Goal: Information Seeking & Learning: Find specific fact

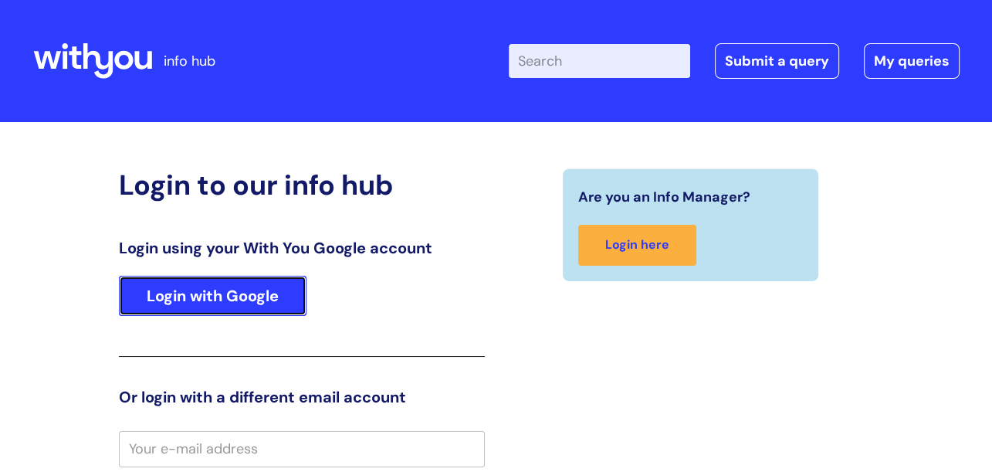
click at [244, 286] on link "Login with Google" at bounding box center [213, 296] width 188 height 40
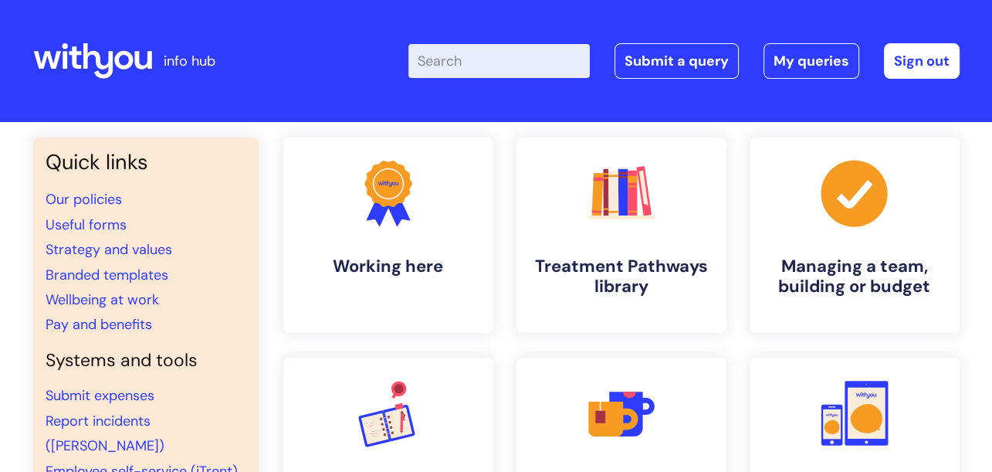
click at [519, 60] on input "Enter your search term here..." at bounding box center [498, 61] width 181 height 34
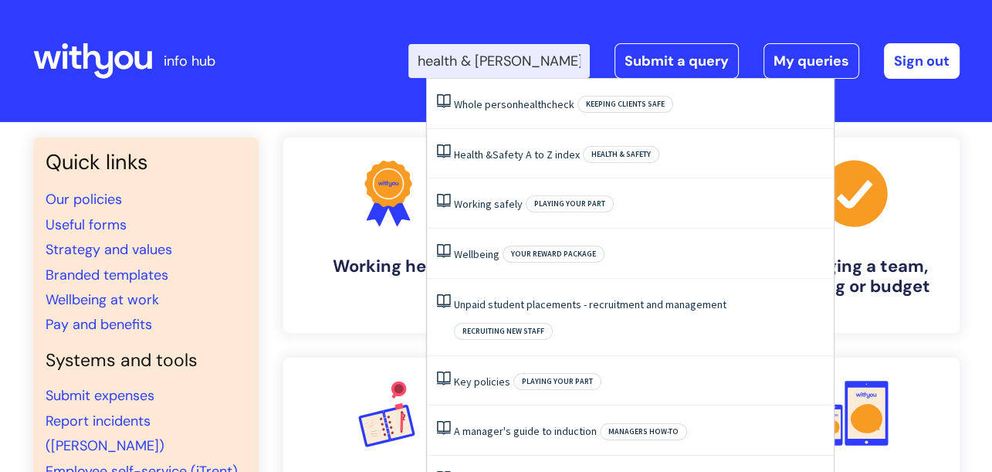
type input "health & safety"
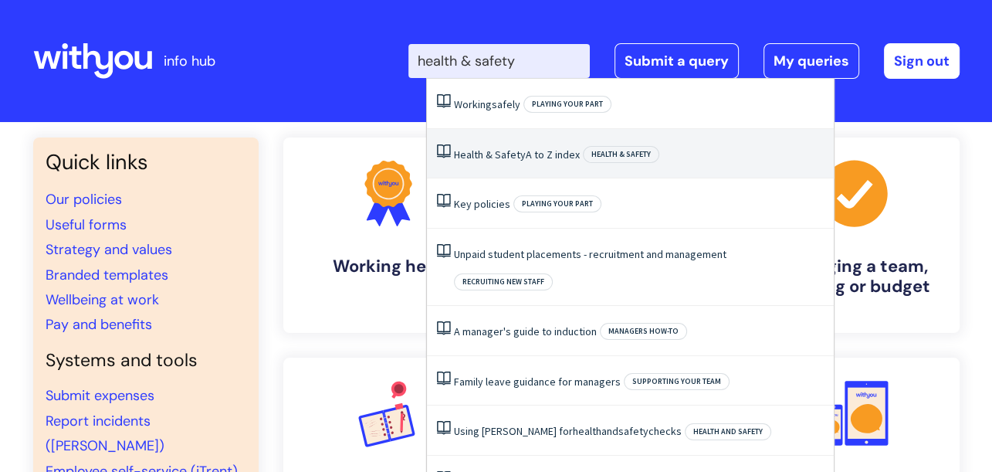
click at [500, 147] on span "Safety" at bounding box center [510, 154] width 31 height 14
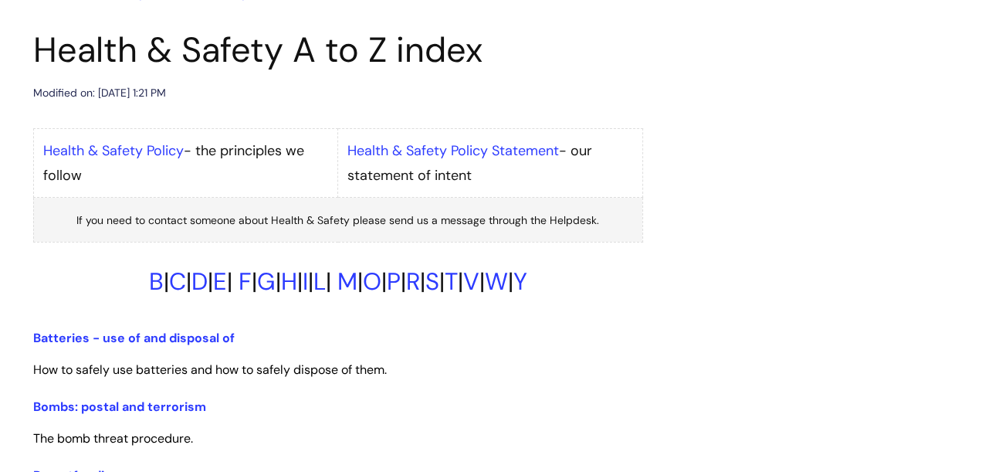
scroll to position [170, 0]
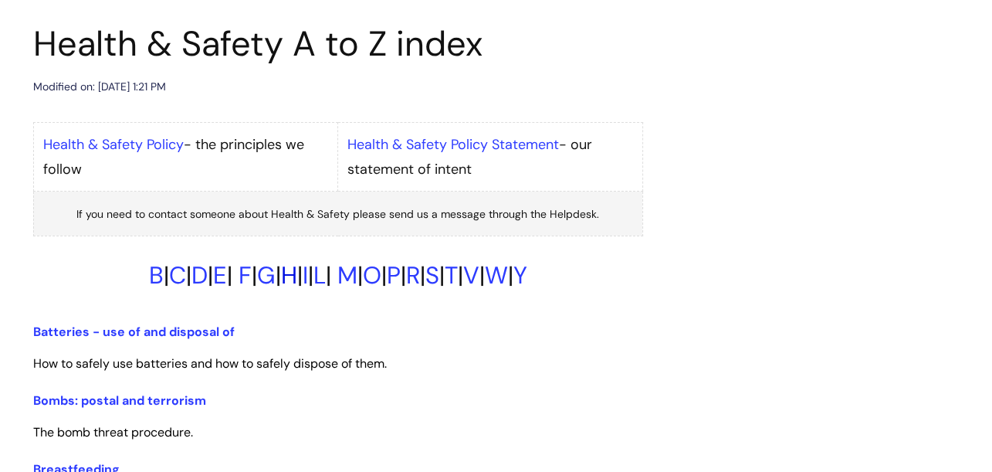
click at [281, 276] on link "H" at bounding box center [289, 275] width 16 height 32
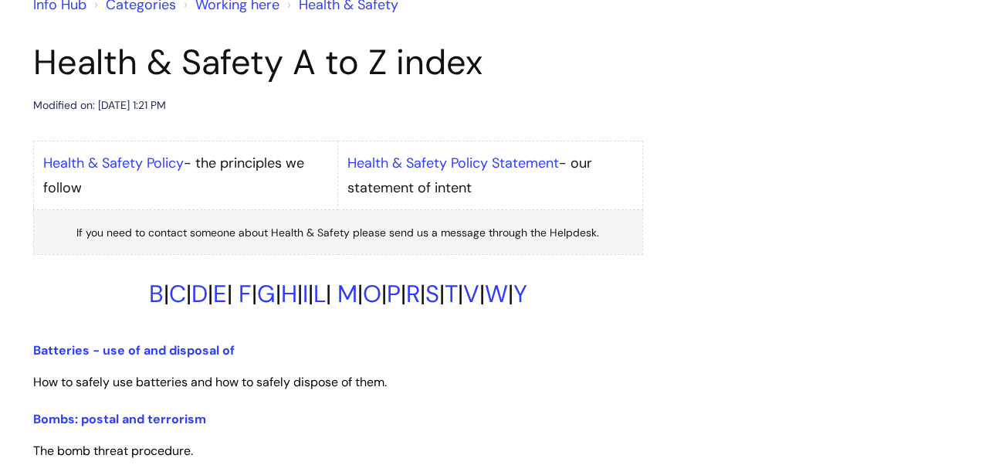
scroll to position [145, 0]
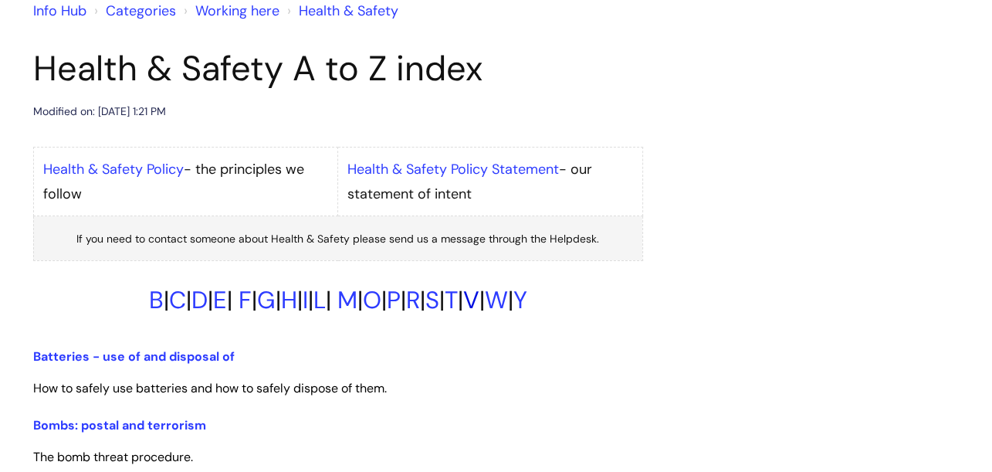
click at [479, 300] on link "V" at bounding box center [471, 300] width 16 height 32
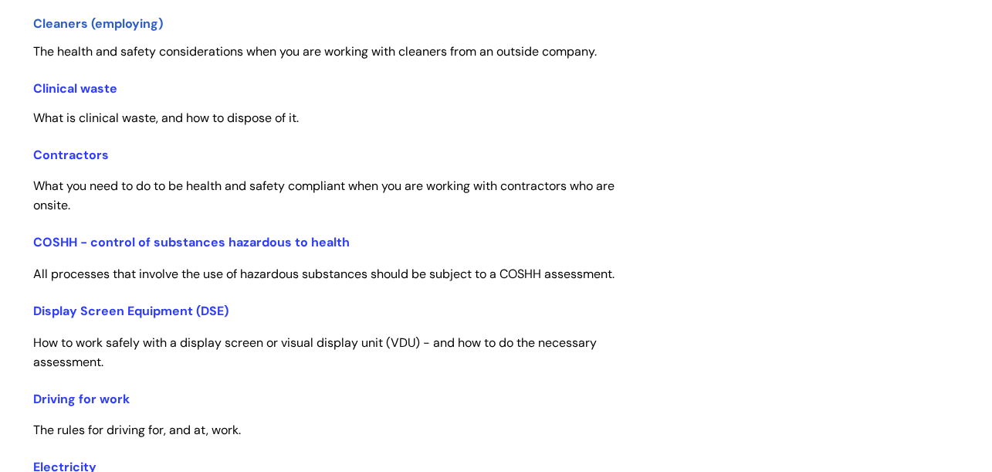
scroll to position [655, 0]
